Goal: Information Seeking & Learning: Learn about a topic

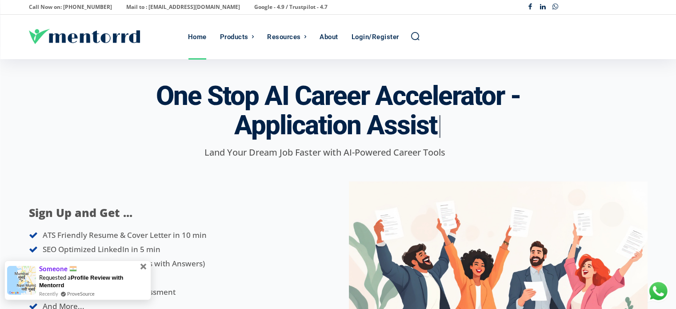
click at [145, 265] on span at bounding box center [144, 267] width 6 height 6
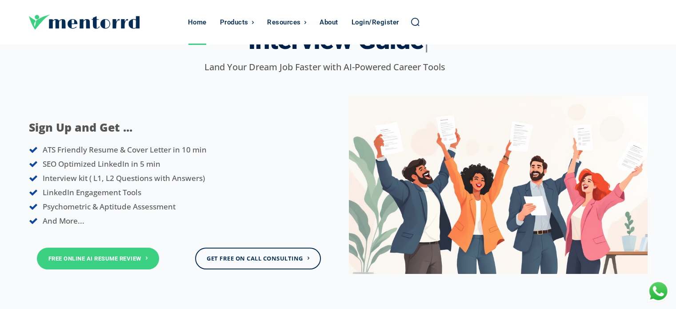
scroll to position [89, 0]
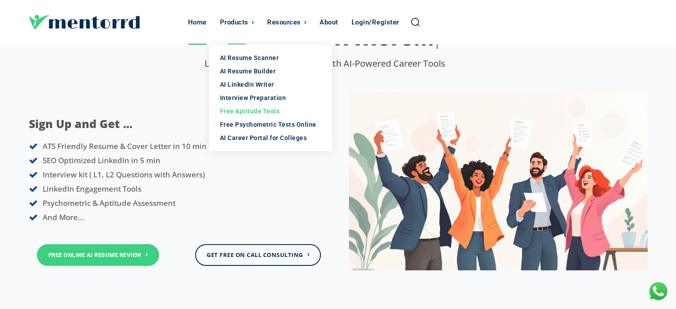
click at [240, 109] on div "Free Aptitude Tests" at bounding box center [270, 111] width 101 height 9
